Goal: Task Accomplishment & Management: Complete application form

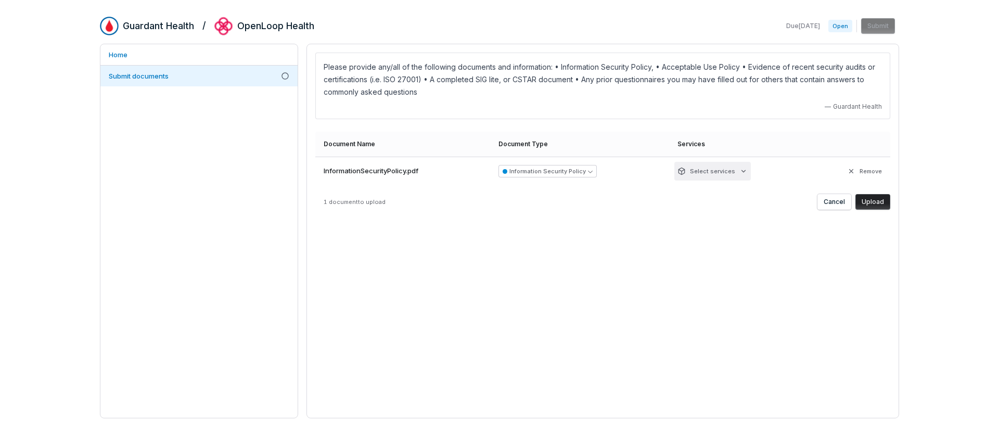
click at [722, 168] on html "Guardant Health / OpenLoop Health Due [DATE] Open Submit Home Submit documents …" at bounding box center [499, 217] width 999 height 435
type input "*"
click at [794, 270] on html "Guardant Health / OpenLoop Health Due [DATE] Open Submit Home Submit documents …" at bounding box center [499, 217] width 999 height 435
click at [573, 171] on button "Information Security Policy" at bounding box center [548, 171] width 98 height 12
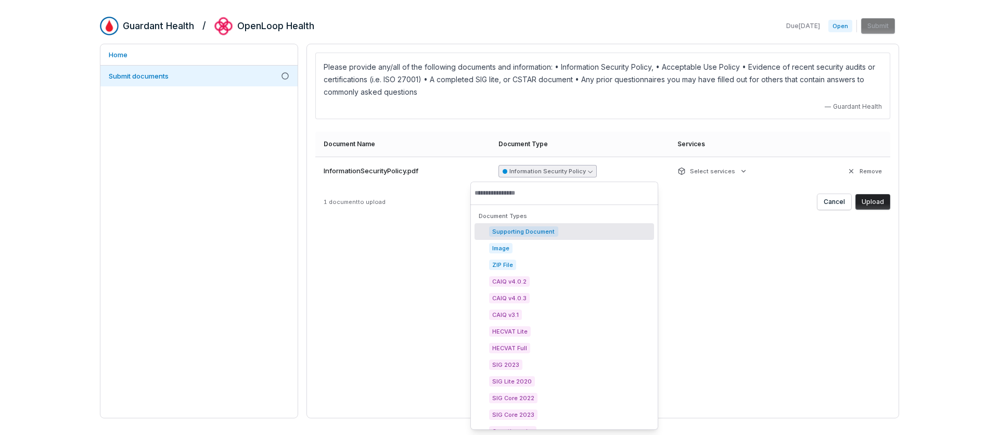
click at [793, 280] on div "Please provide any/all of the following documents and information: • Informatio…" at bounding box center [603, 231] width 593 height 375
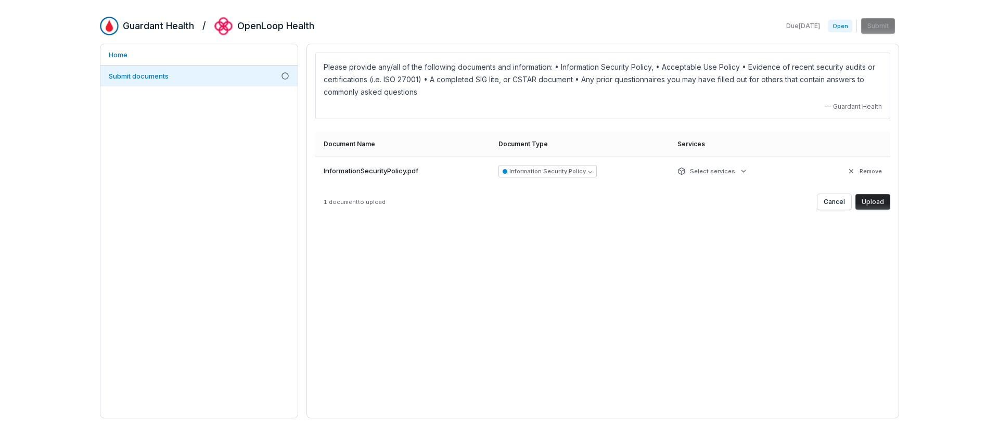
click at [875, 200] on button "Upload" at bounding box center [873, 202] width 35 height 16
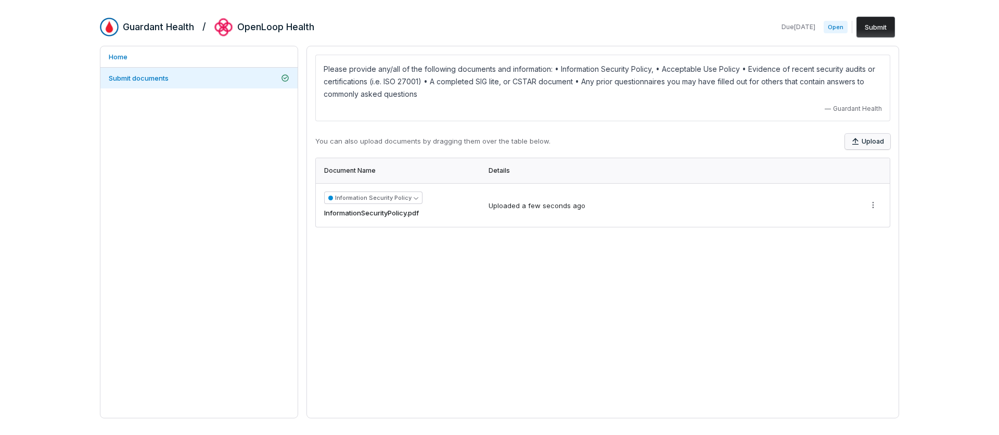
click at [860, 142] on icon "button" at bounding box center [856, 141] width 8 height 8
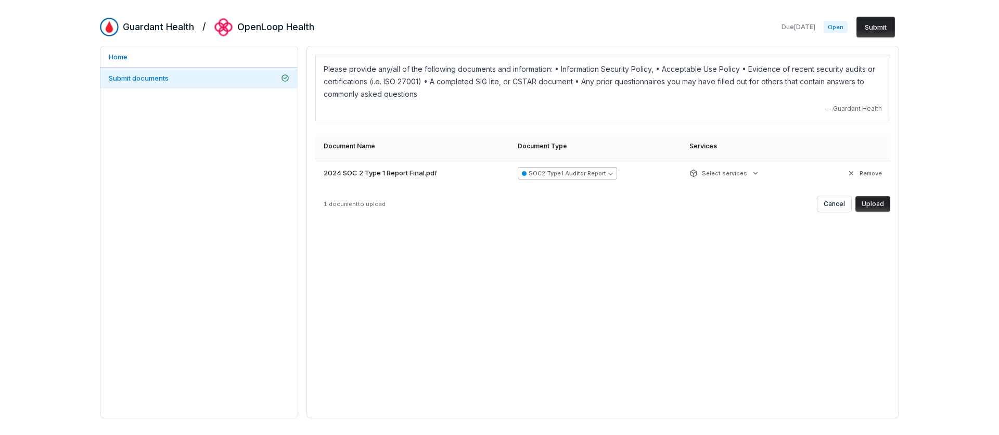
click at [607, 174] on button "SOC2 Type1 Auditor Report" at bounding box center [567, 173] width 99 height 12
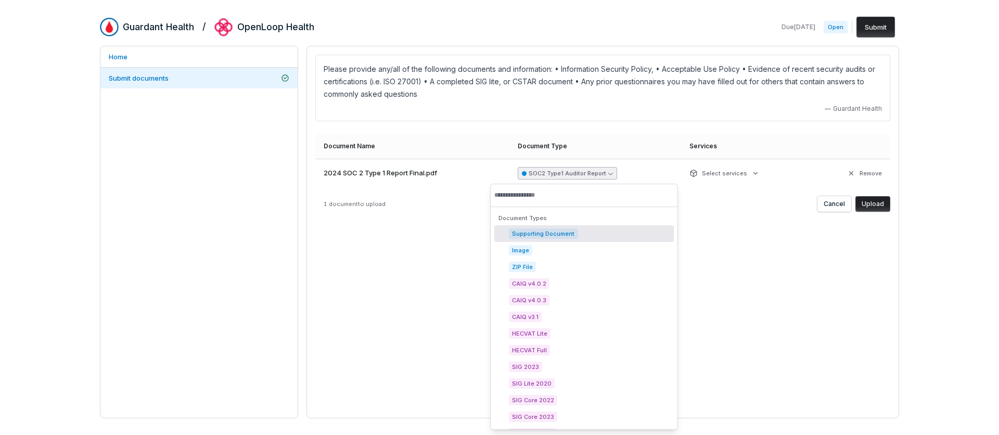
click at [877, 203] on button "Upload" at bounding box center [873, 204] width 35 height 16
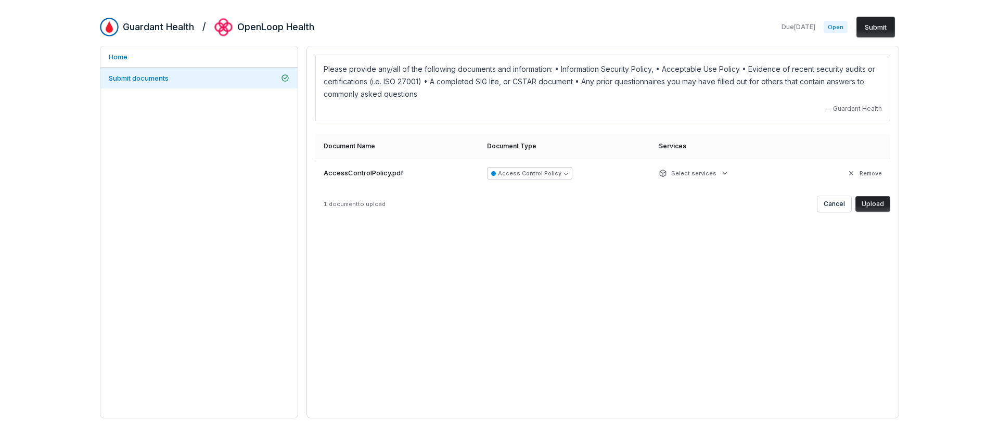
click at [882, 207] on button "Upload" at bounding box center [873, 204] width 35 height 16
click at [872, 205] on button "Upload" at bounding box center [873, 204] width 35 height 16
drag, startPoint x: 876, startPoint y: 204, endPoint x: 761, endPoint y: 217, distance: 115.2
click at [876, 204] on button "Upload" at bounding box center [873, 204] width 35 height 16
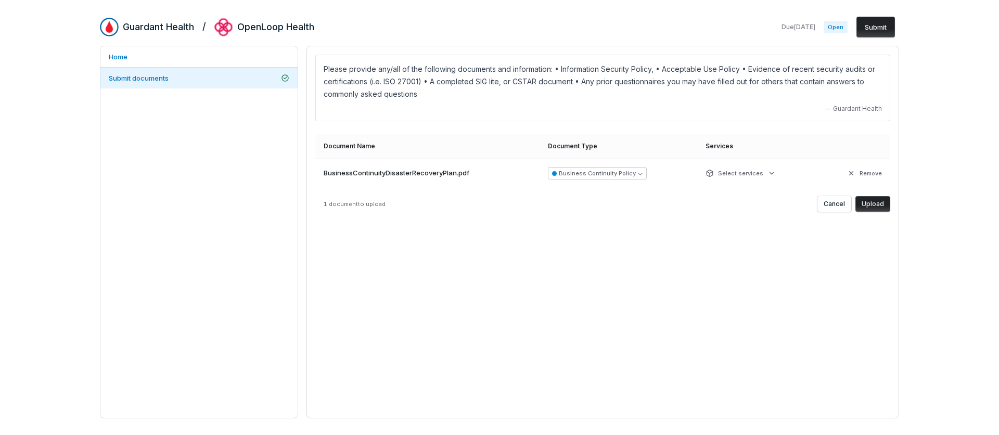
click at [883, 204] on button "Upload" at bounding box center [873, 204] width 35 height 16
drag, startPoint x: 877, startPoint y: 204, endPoint x: 845, endPoint y: 211, distance: 32.7
click at [877, 204] on button "Upload" at bounding box center [873, 204] width 35 height 16
click at [871, 206] on button "Upload" at bounding box center [873, 204] width 35 height 16
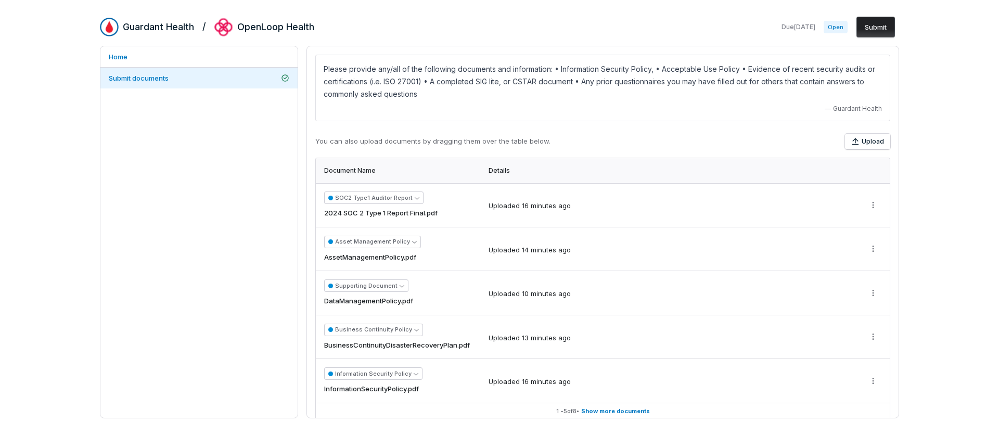
scroll to position [1, 0]
click at [144, 58] on link "Home" at bounding box center [198, 56] width 197 height 21
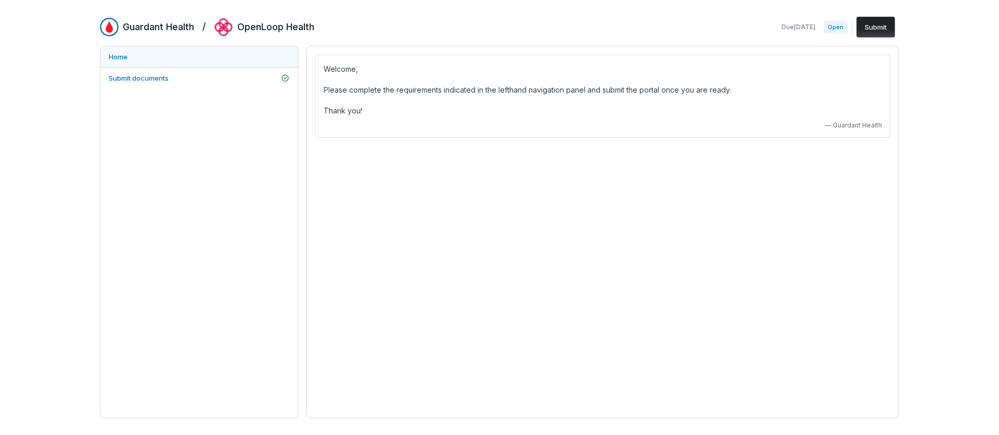
click at [144, 66] on link "Home" at bounding box center [198, 56] width 197 height 21
drag, startPoint x: 148, startPoint y: 72, endPoint x: 176, endPoint y: 69, distance: 28.2
click at [148, 72] on link "Submit documents" at bounding box center [198, 78] width 197 height 21
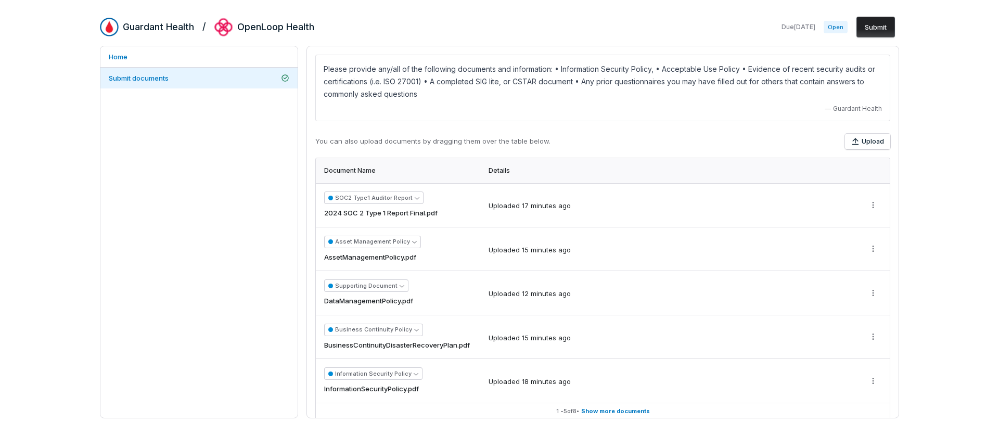
scroll to position [11, 0]
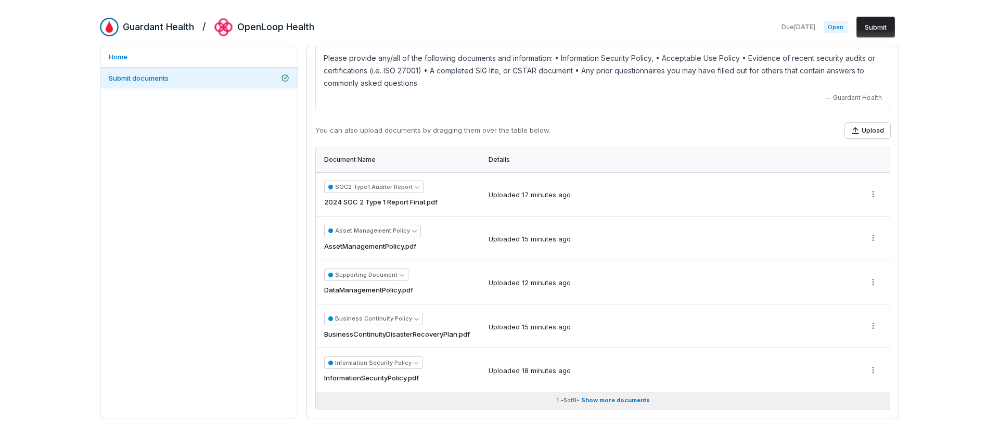
click at [613, 397] on span "Show more documents" at bounding box center [615, 401] width 69 height 8
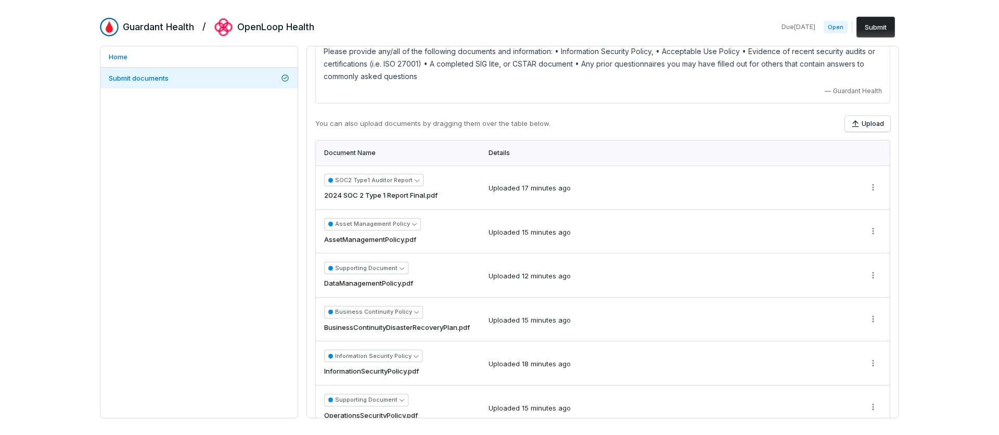
scroll to position [0, 0]
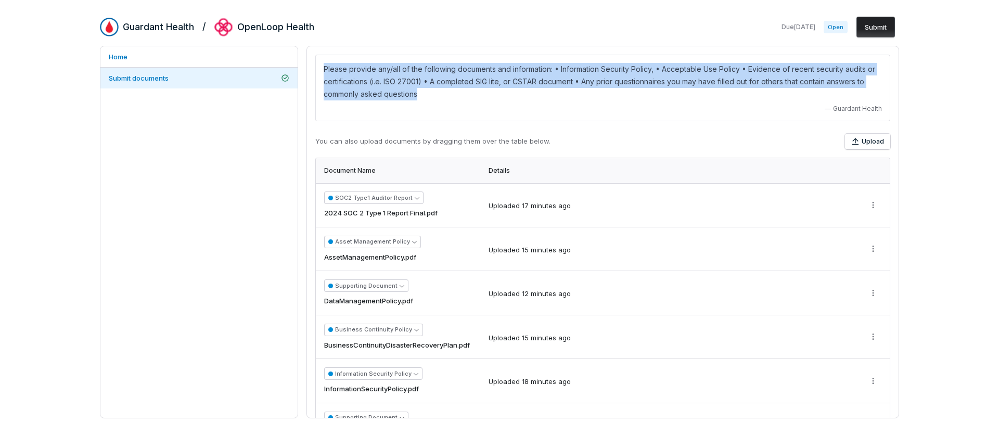
drag, startPoint x: 420, startPoint y: 94, endPoint x: 321, endPoint y: 69, distance: 101.5
click at [321, 68] on div "Please provide any/all of the following documents and information: • Informatio…" at bounding box center [602, 88] width 575 height 67
copy p "Please provide any/all of the following documents and information: • Informatio…"
